Goal: Navigation & Orientation: Find specific page/section

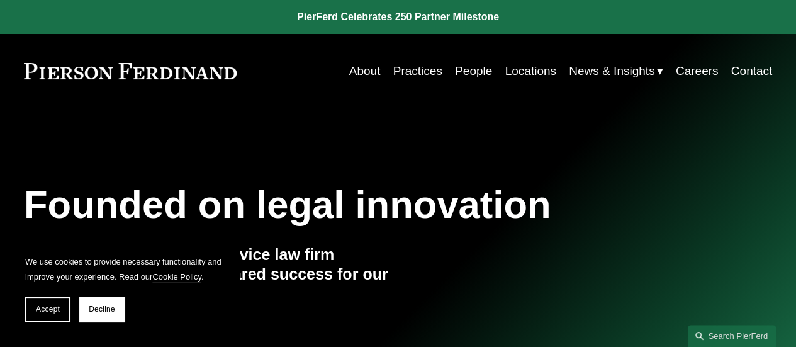
click at [0, 0] on span "News" at bounding box center [0, 0] width 0 height 0
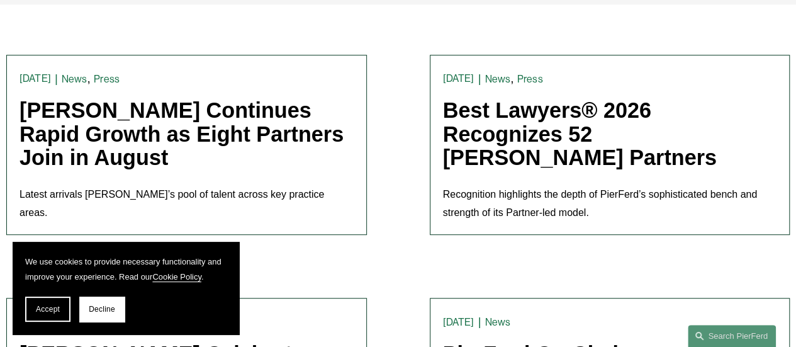
scroll to position [353, 0]
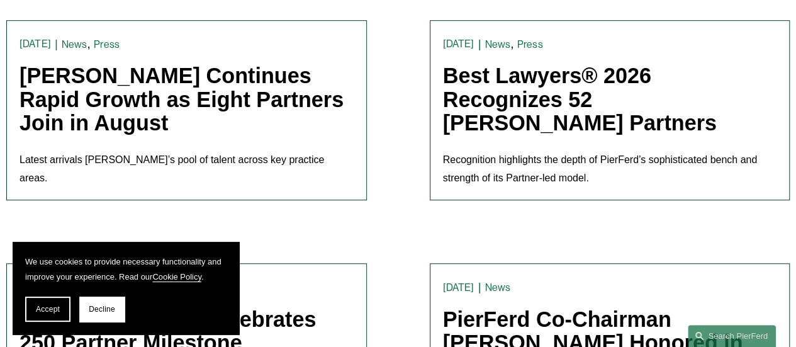
click at [183, 104] on link "Pierson Ferdinand Continues Rapid Growth as Eight Partners Join in August" at bounding box center [182, 99] width 324 height 71
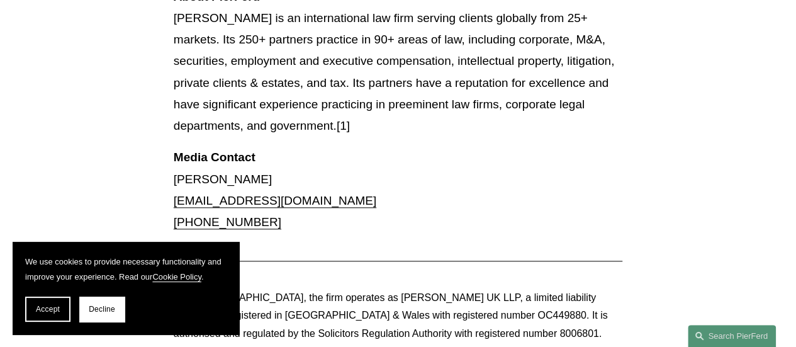
scroll to position [3047, 0]
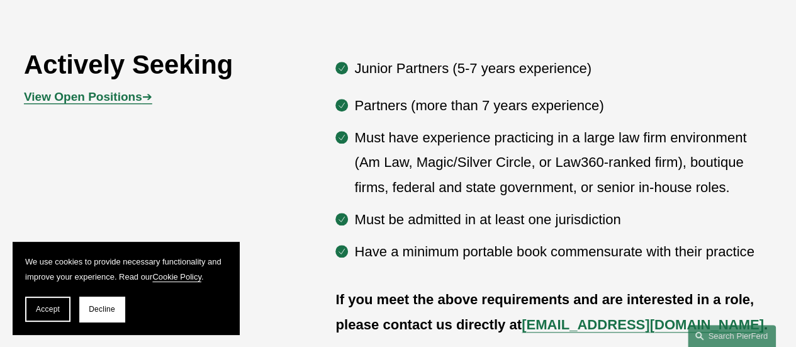
scroll to position [604, 0]
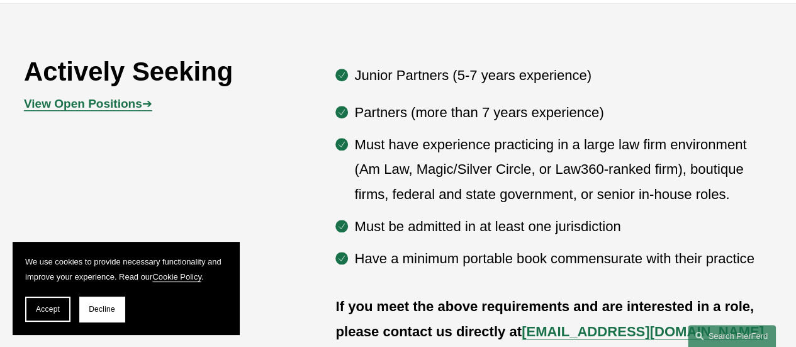
click at [128, 108] on strong "View Open Positions" at bounding box center [83, 103] width 118 height 13
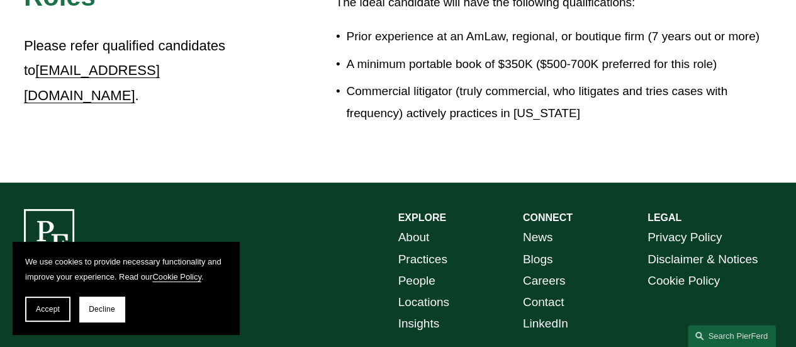
scroll to position [2292, 0]
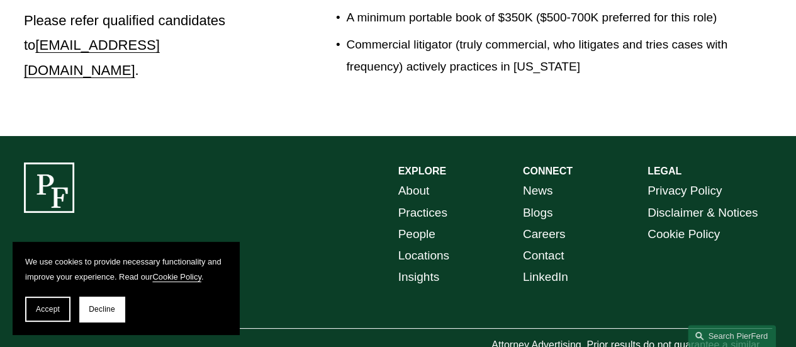
click at [538, 223] on link "Careers" at bounding box center [544, 233] width 43 height 21
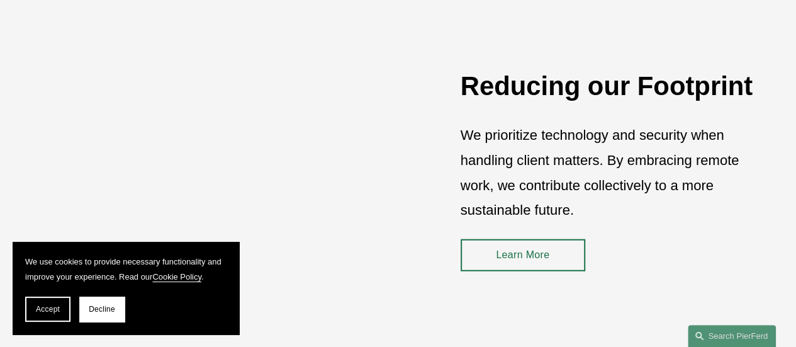
scroll to position [1486, 0]
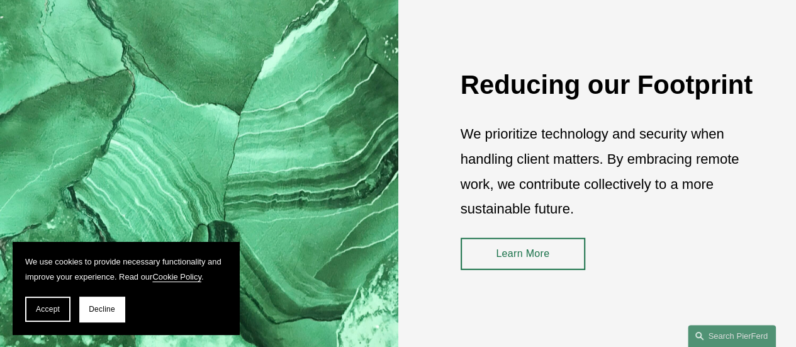
click at [534, 270] on link "Learn More" at bounding box center [523, 254] width 125 height 32
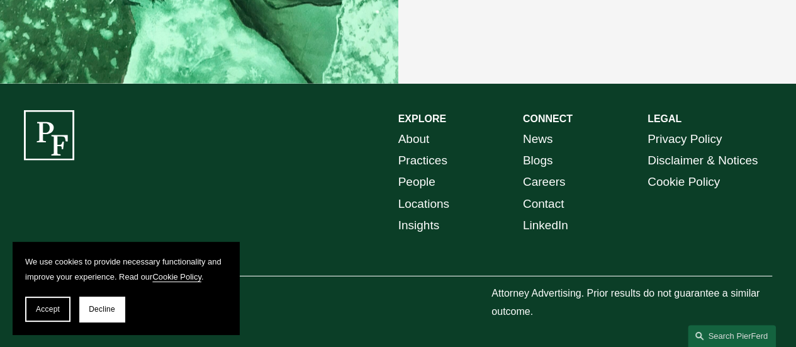
scroll to position [1816, 0]
click at [429, 138] on link "About" at bounding box center [414, 138] width 31 height 21
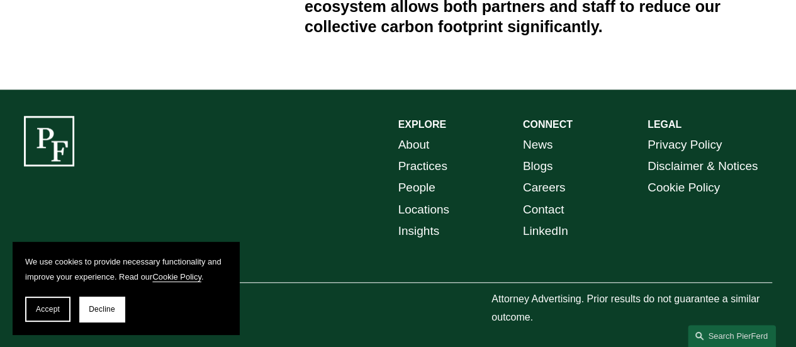
scroll to position [550, 0]
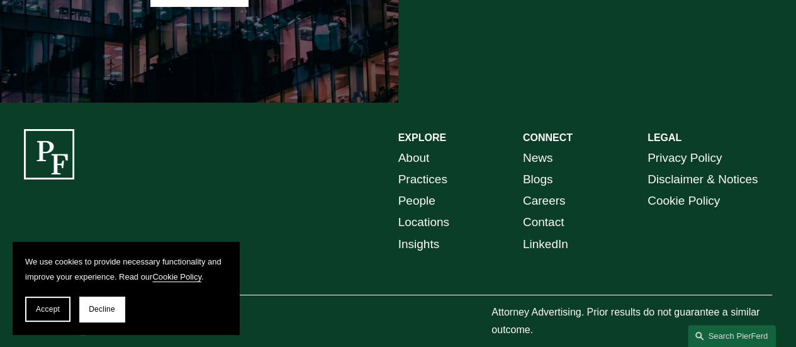
scroll to position [2260, 0]
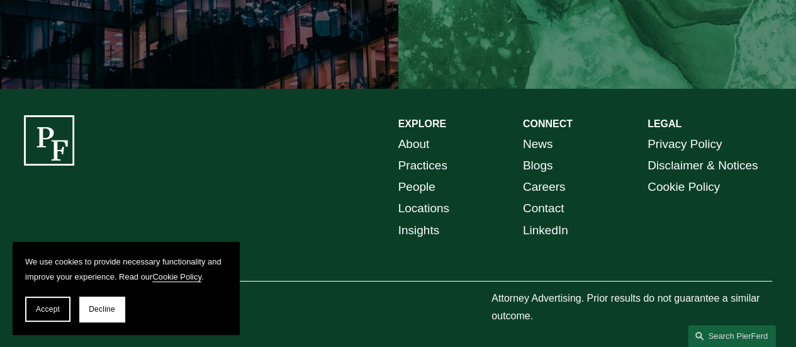
click at [548, 176] on link "Careers" at bounding box center [544, 186] width 43 height 21
